Goal: Task Accomplishment & Management: Use online tool/utility

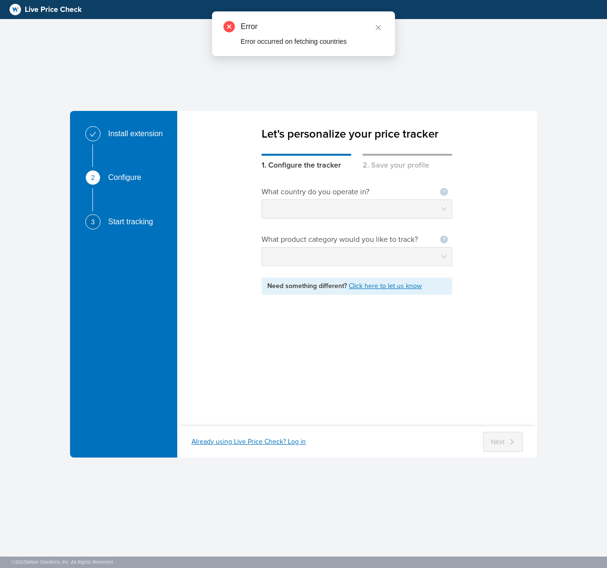
click at [275, 29] on div "Error" at bounding box center [312, 26] width 143 height 11
click at [117, 172] on div "Install extension 2 Configure 3 Start tracking" at bounding box center [129, 192] width 88 height 132
click at [100, 178] on div "2" at bounding box center [92, 177] width 15 height 15
click at [95, 180] on div "2" at bounding box center [92, 177] width 15 height 15
click at [98, 138] on div at bounding box center [92, 133] width 15 height 15
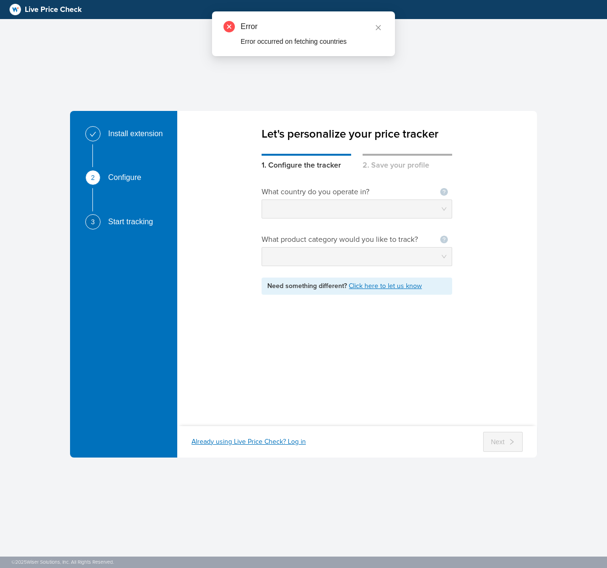
click at [112, 172] on div "Configure" at bounding box center [128, 177] width 40 height 15
click at [119, 217] on div "Start tracking" at bounding box center [134, 221] width 52 height 15
click at [379, 414] on div "What country do you operate in? Not seeing your country ? Let us know What prod…" at bounding box center [357, 292] width 191 height 243
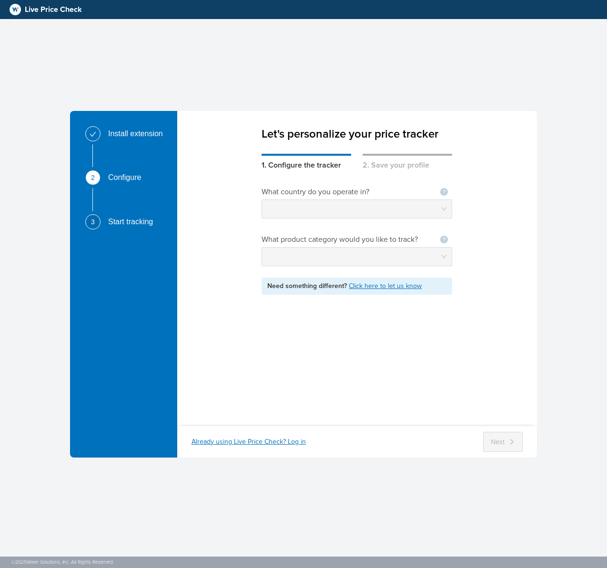
click at [392, 289] on link "Click here to let us know" at bounding box center [385, 286] width 73 height 8
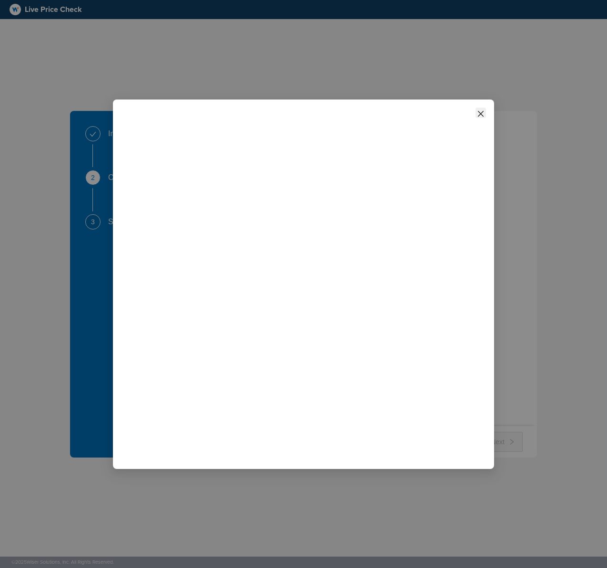
click at [478, 112] on icon "close" at bounding box center [481, 114] width 6 height 6
